Goal: Use online tool/utility: Use online tool/utility

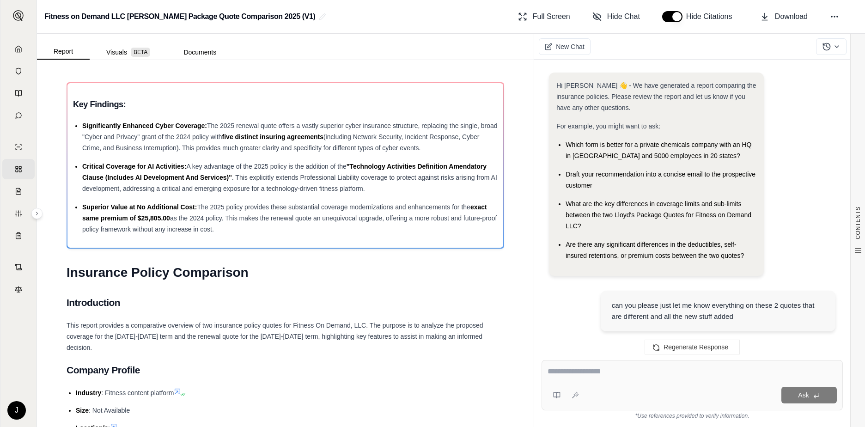
scroll to position [6271, 0]
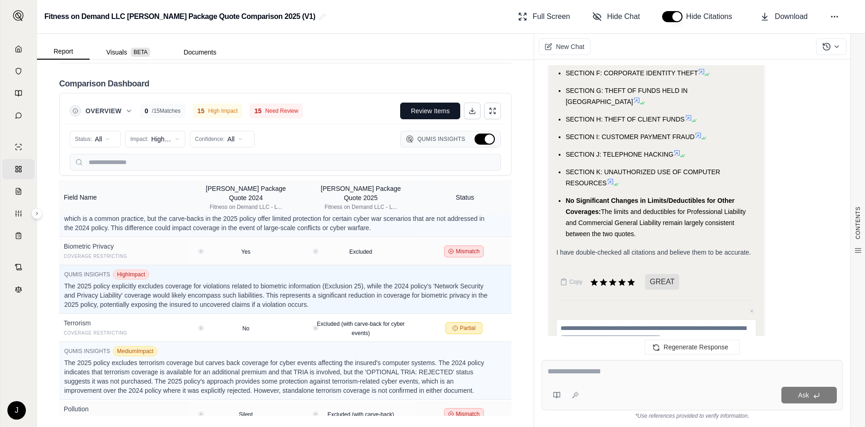
click at [559, 371] on textarea at bounding box center [691, 371] width 289 height 11
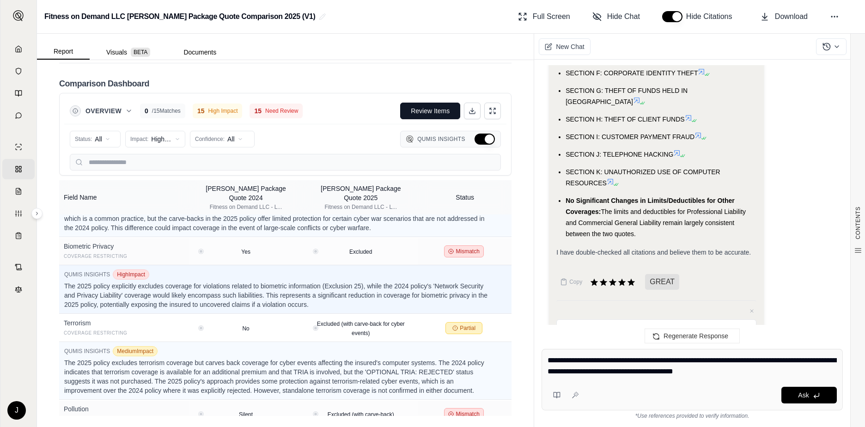
type textarea "**********"
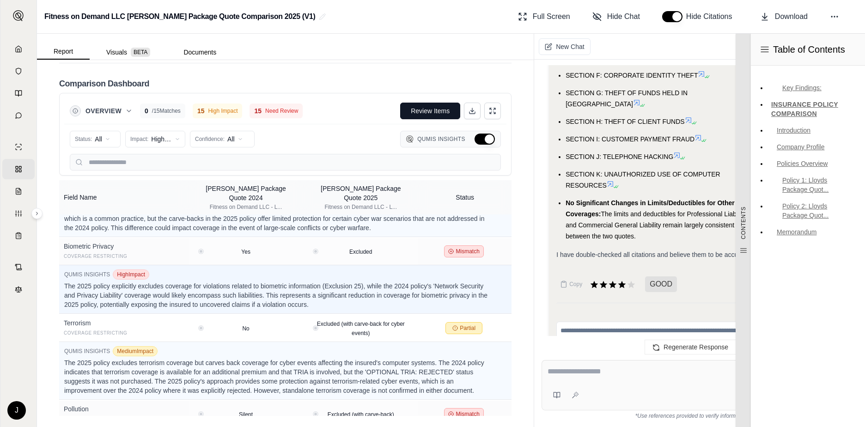
scroll to position [0, 0]
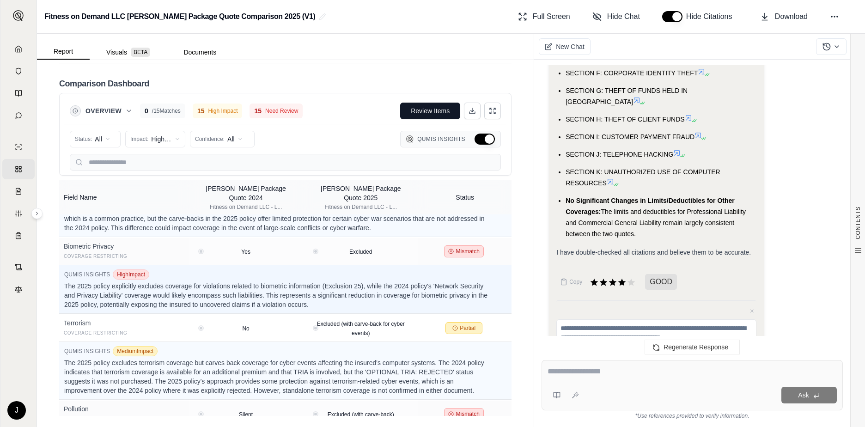
click at [564, 369] on textarea at bounding box center [691, 371] width 289 height 11
paste textarea "**********"
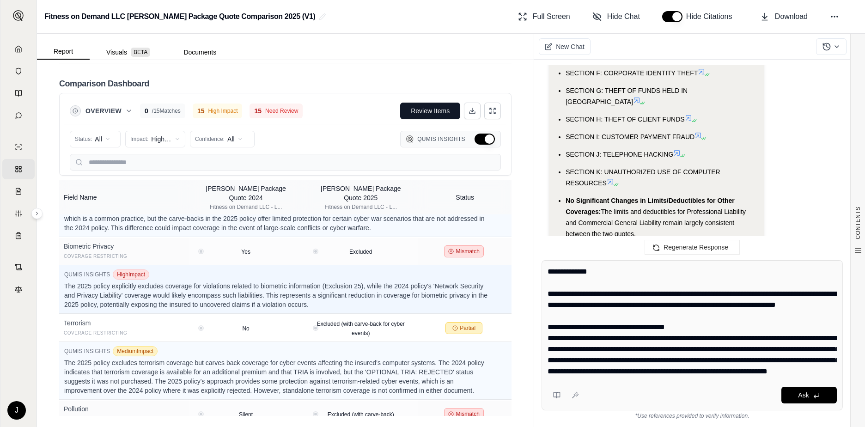
click at [548, 272] on textarea at bounding box center [691, 321] width 289 height 111
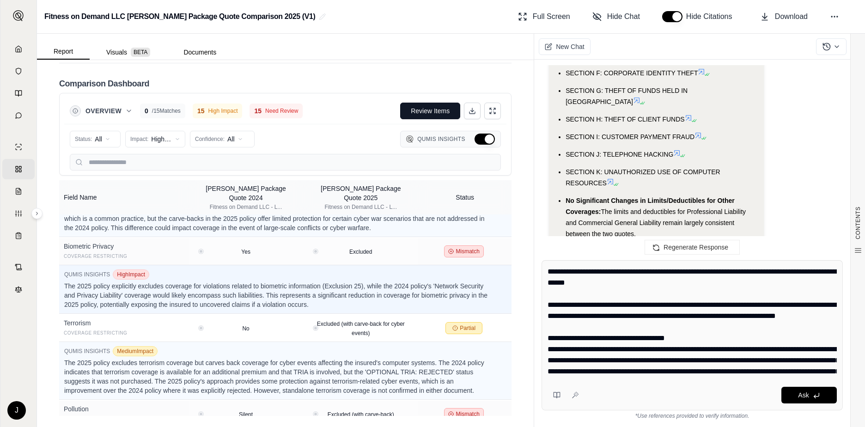
drag, startPoint x: 772, startPoint y: 265, endPoint x: 771, endPoint y: 272, distance: 6.9
drag, startPoint x: 771, startPoint y: 272, endPoint x: 774, endPoint y: 259, distance: 13.3
click at [774, 259] on div "Ask *Use references provided to verify information." at bounding box center [692, 340] width 316 height 174
type textarea "**********"
click at [586, 282] on textarea at bounding box center [691, 321] width 289 height 111
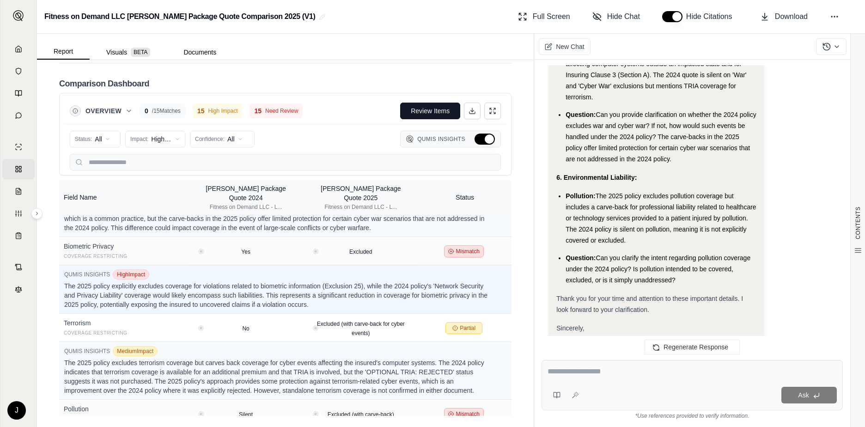
scroll to position [8374, 0]
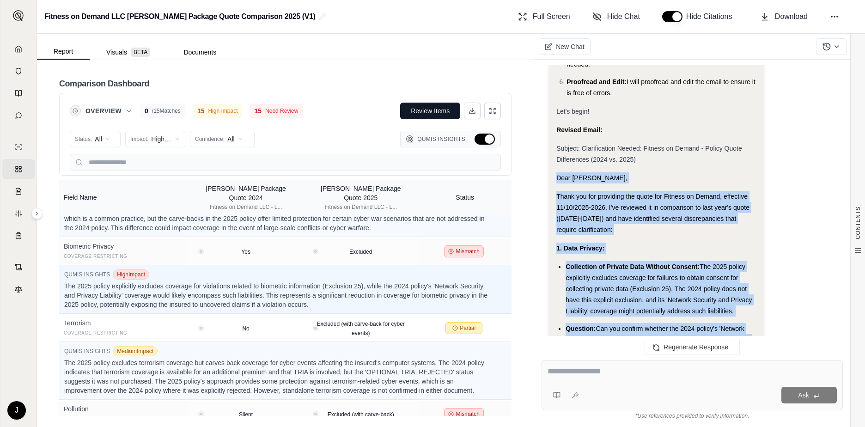
scroll to position [7589, 0]
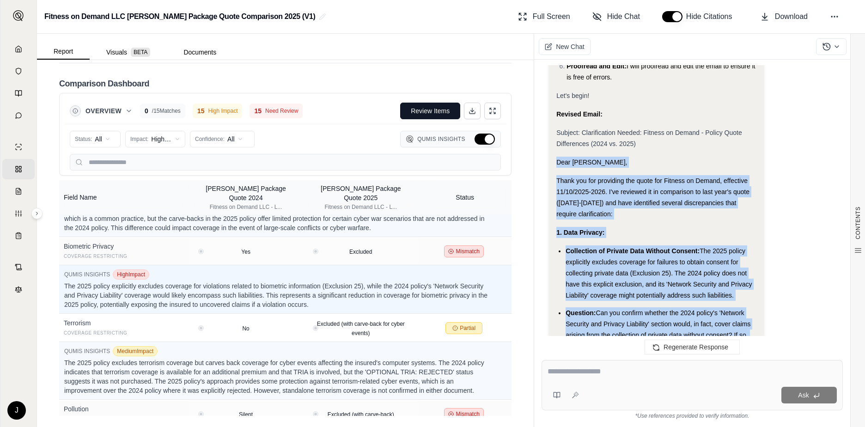
drag, startPoint x: 594, startPoint y: 275, endPoint x: 547, endPoint y: 78, distance: 202.4
click at [547, 78] on div "Hi [PERSON_NAME] 👋 - We have generated a report comparing the insurance policie…" at bounding box center [691, 205] width 301 height 280
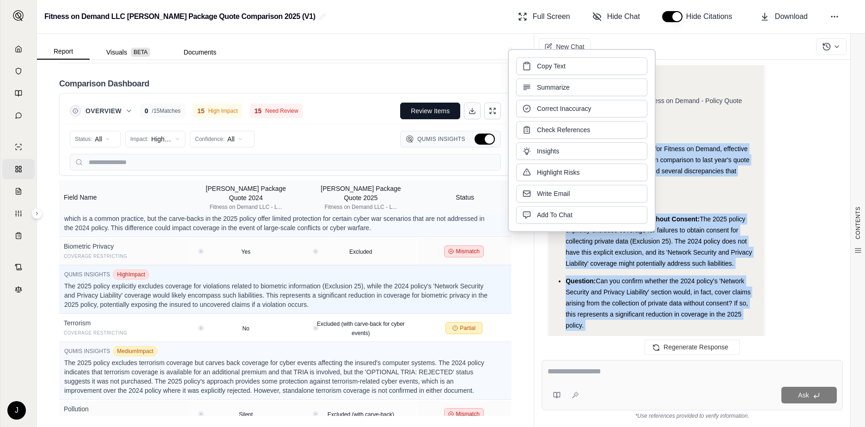
scroll to position [7635, 0]
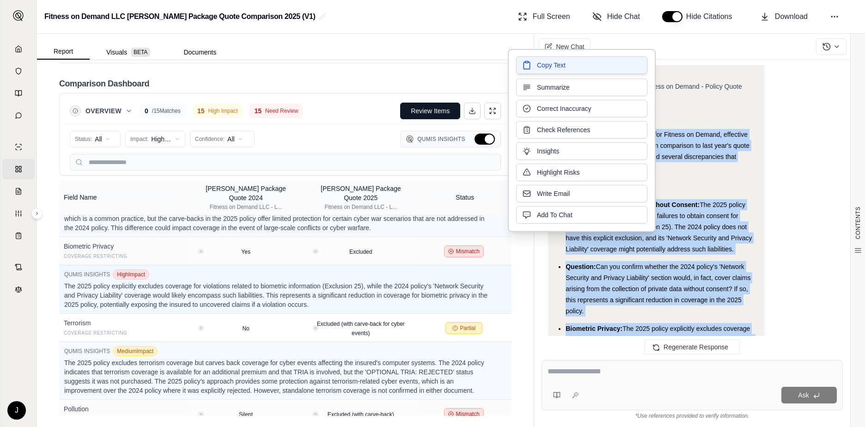
click at [593, 59] on button "Copy Text" at bounding box center [581, 65] width 131 height 18
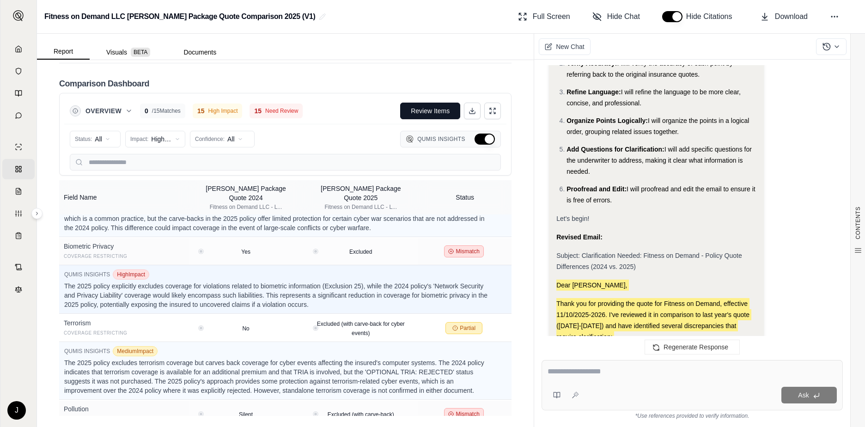
scroll to position [7450, 0]
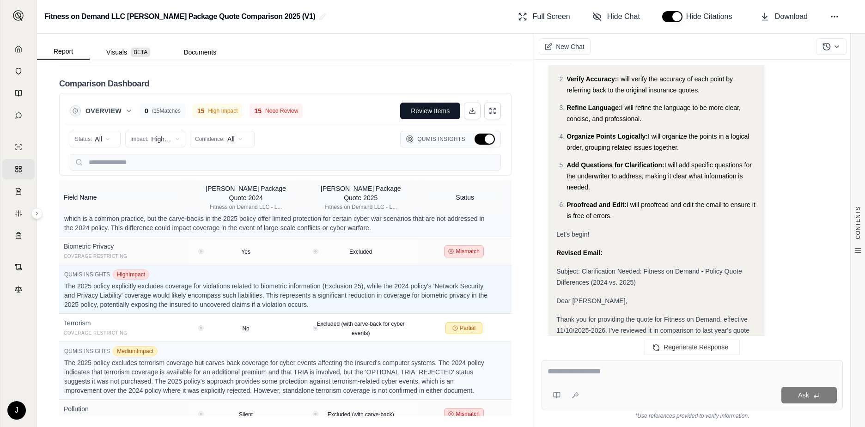
click at [581, 267] on span "Subject: Clarification Needed: Fitness on Demand - Policy Quote Differences (20…" at bounding box center [649, 276] width 186 height 18
drag, startPoint x: 581, startPoint y: 191, endPoint x: 740, endPoint y: 209, distance: 160.4
click at [740, 266] on div "Subject: Clarification Needed: Fitness on Demand - Policy Quote Differences (20…" at bounding box center [656, 277] width 200 height 22
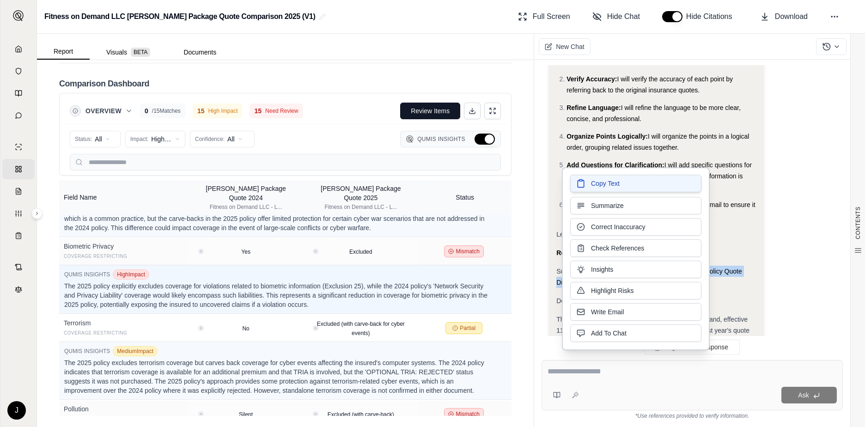
drag, startPoint x: 601, startPoint y: 196, endPoint x: 594, endPoint y: 183, distance: 14.7
click at [594, 183] on span "Copy Text" at bounding box center [605, 183] width 29 height 9
